Goal: Transaction & Acquisition: Purchase product/service

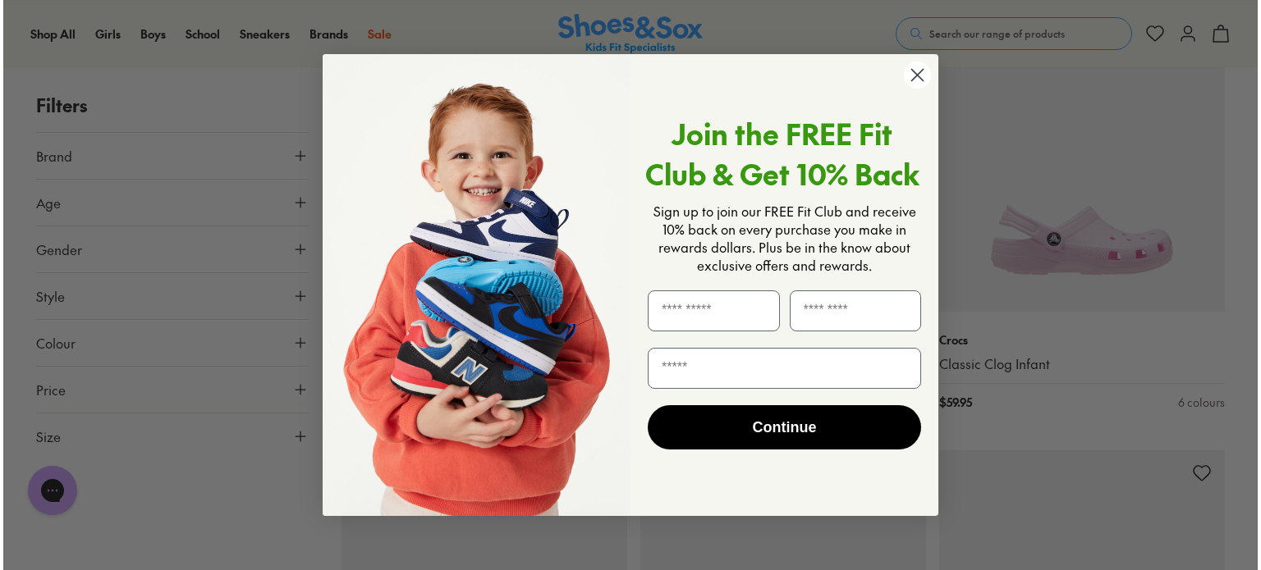
scroll to position [2059, 0]
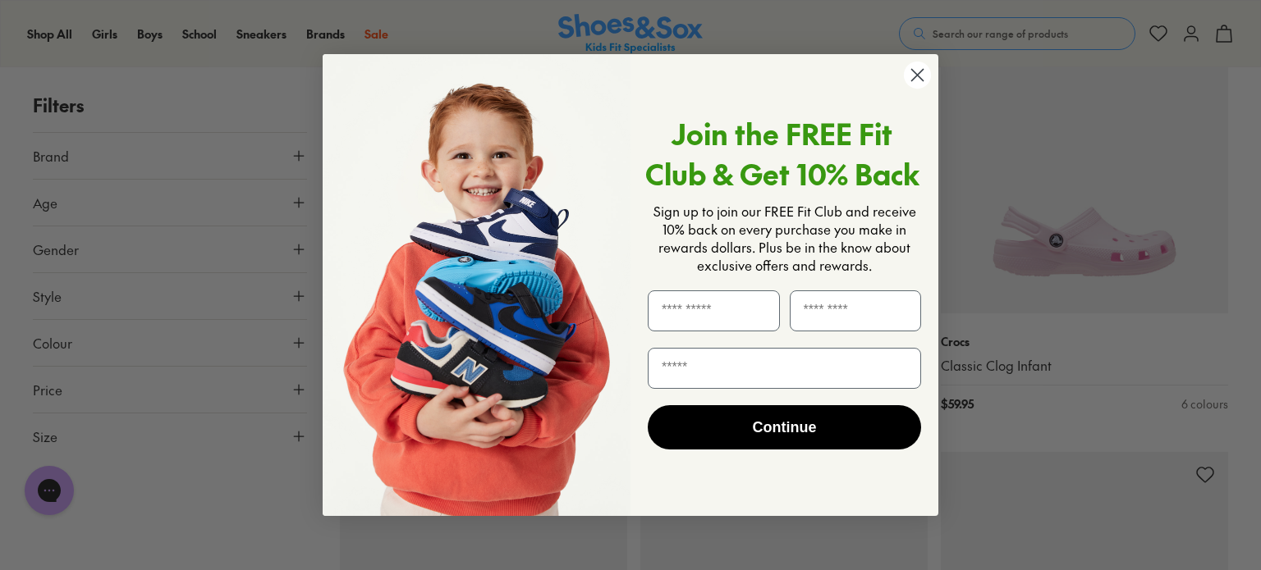
click at [917, 78] on circle "Close dialog" at bounding box center [917, 75] width 27 height 27
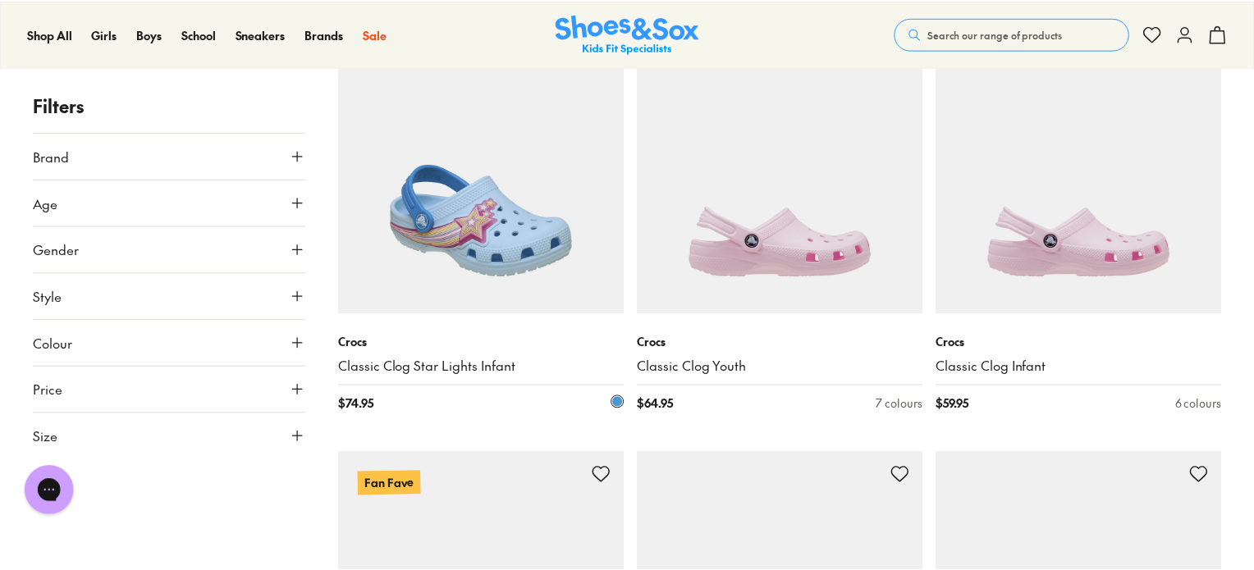
scroll to position [2052, 0]
click at [456, 236] on img at bounding box center [481, 169] width 286 height 286
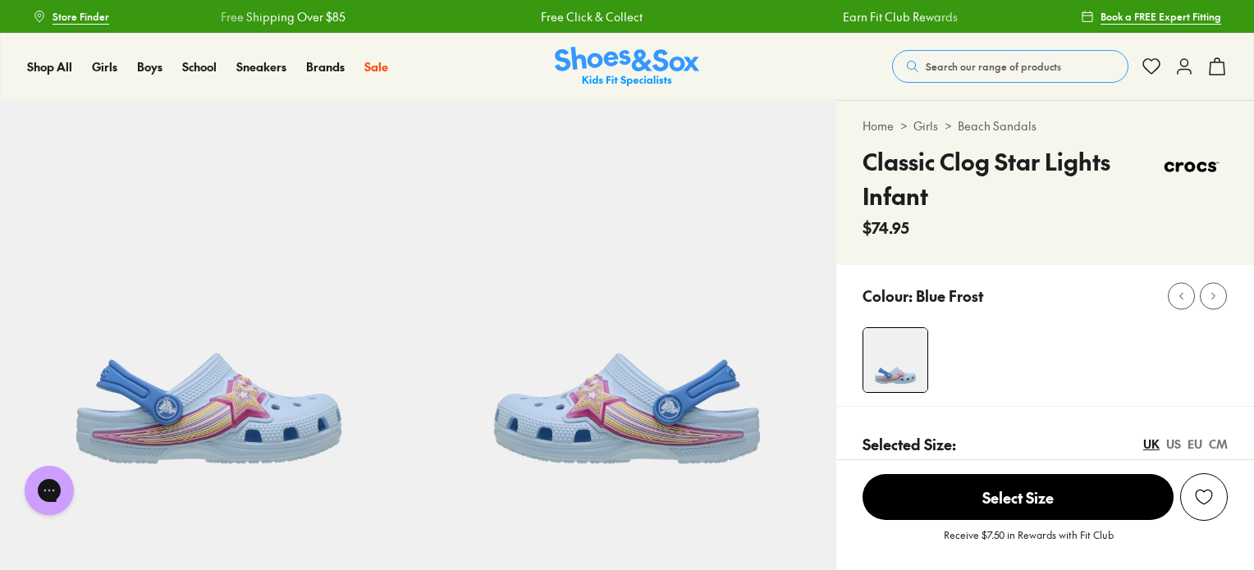
select select "*"
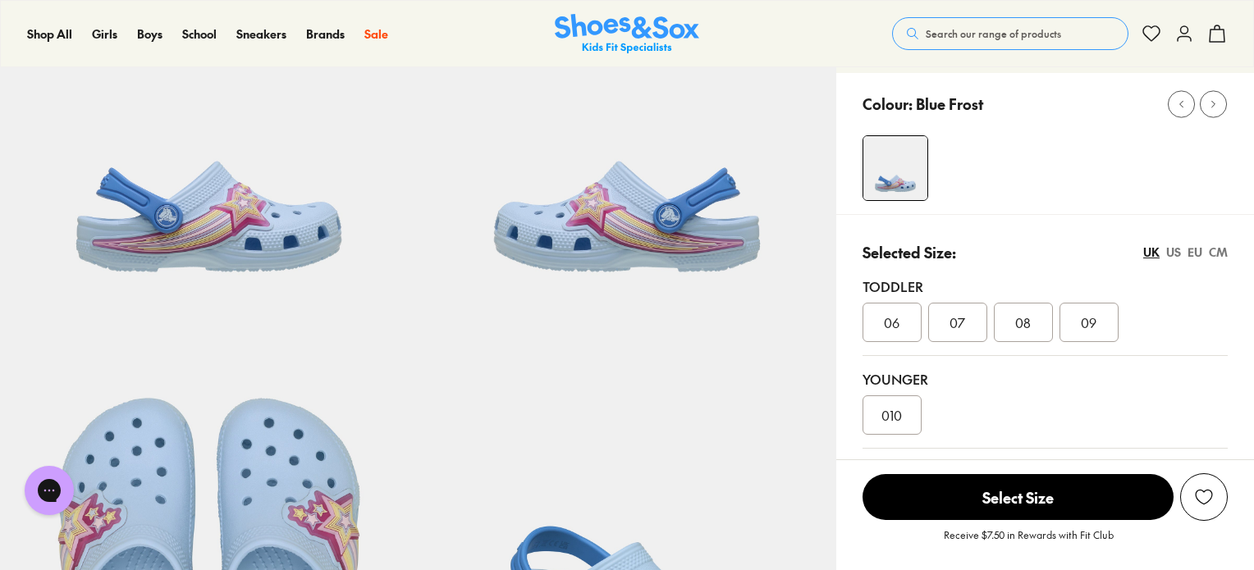
scroll to position [164, 0]
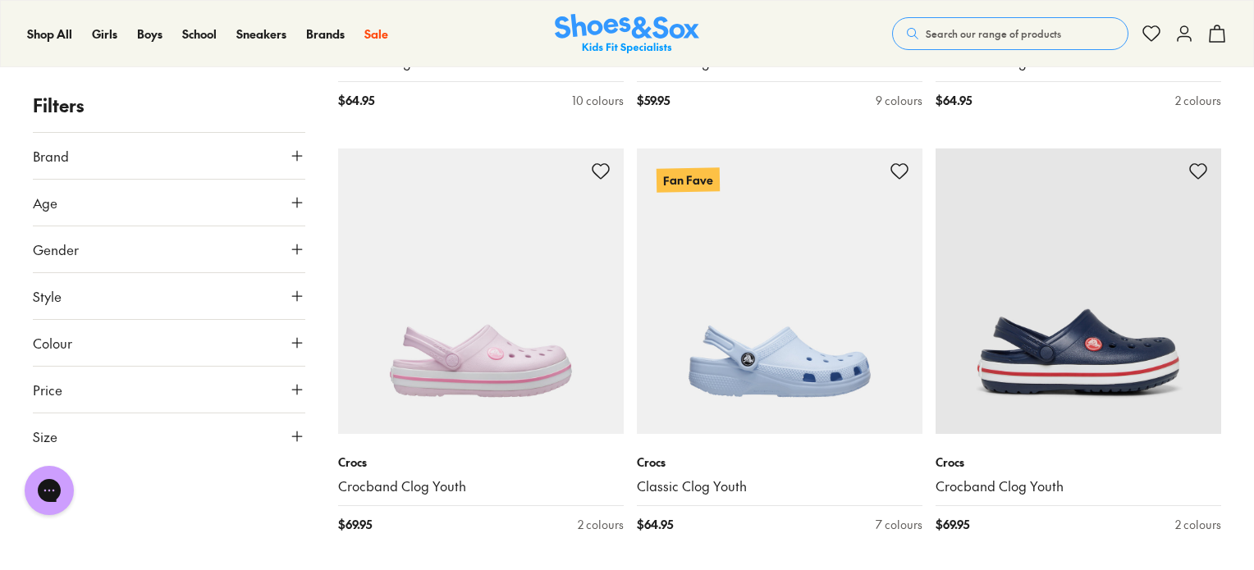
scroll to position [3107, 0]
